Goal: Task Accomplishment & Management: Manage account settings

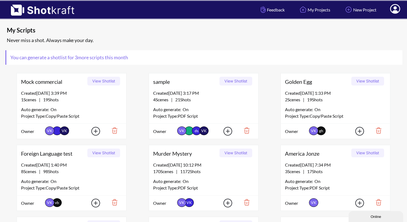
click at [396, 14] on span at bounding box center [395, 9] width 18 height 17
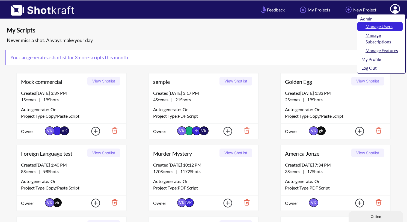
click at [387, 26] on link "Manage Users" at bounding box center [380, 26] width 45 height 9
